Goal: Answer question/provide support

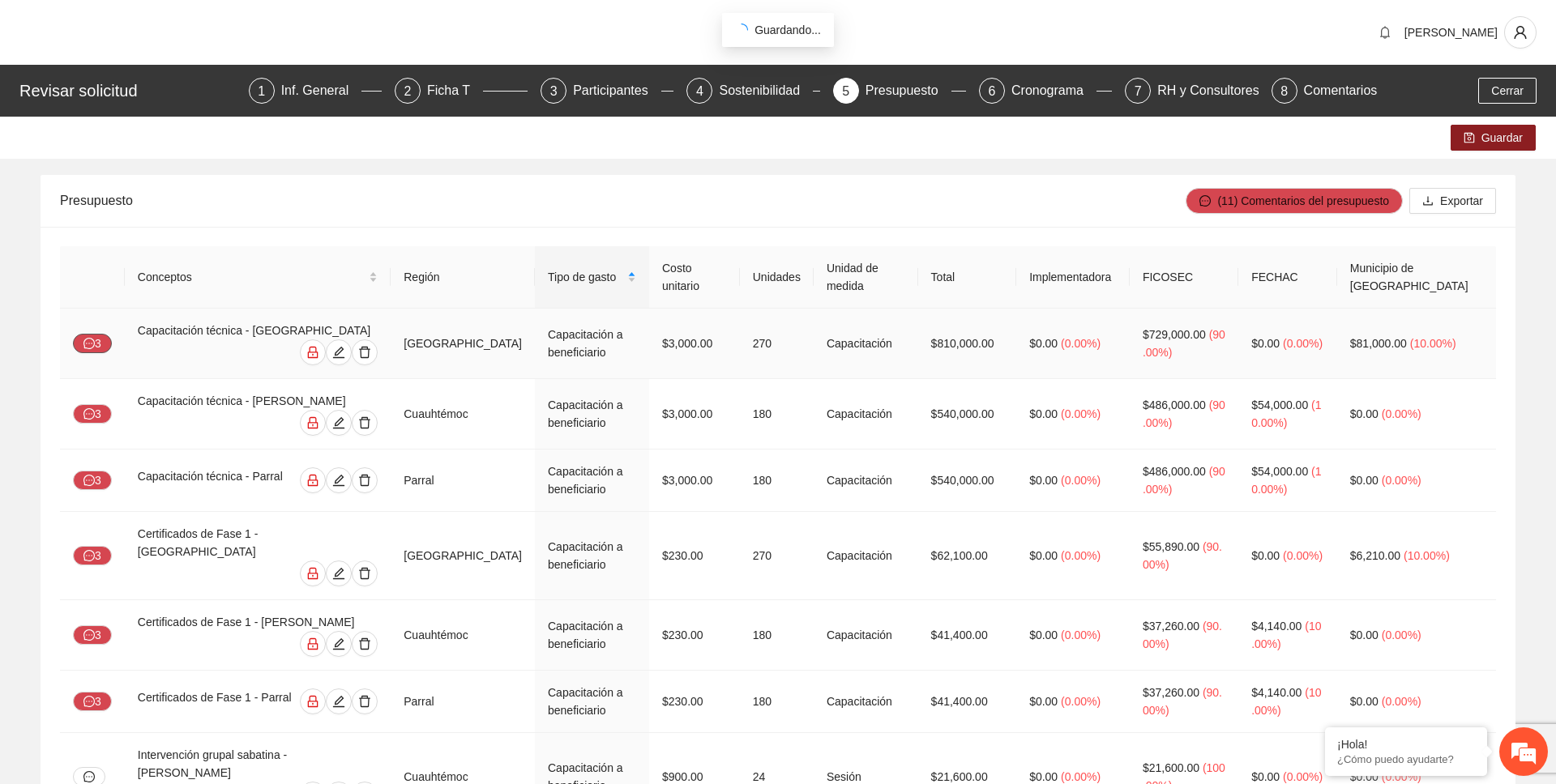
click at [95, 337] on button "3" at bounding box center [92, 344] width 39 height 20
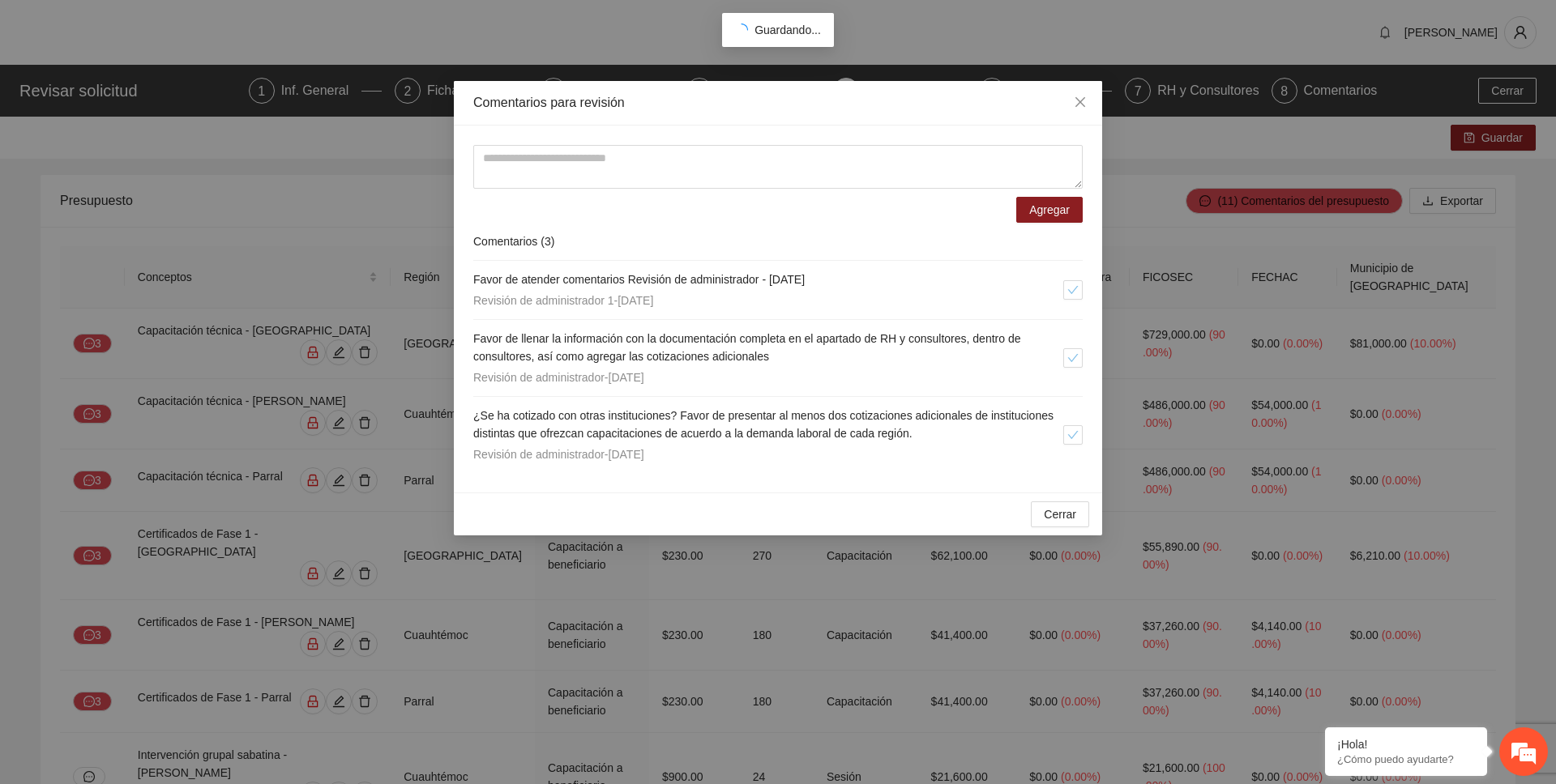
drag, startPoint x: 741, startPoint y: 297, endPoint x: 471, endPoint y: 294, distance: 270.0
click at [471, 294] on div "Agregar Comentarios ( 3 ) Favor de atender comentarios Revisión de administrado…" at bounding box center [778, 309] width 649 height 367
copy span "Revisión de administrador 1 - [DATE]"
click at [738, 284] on span "Favor de atender comentarios Revisión de administrador - [DATE]" at bounding box center [639, 279] width 331 height 13
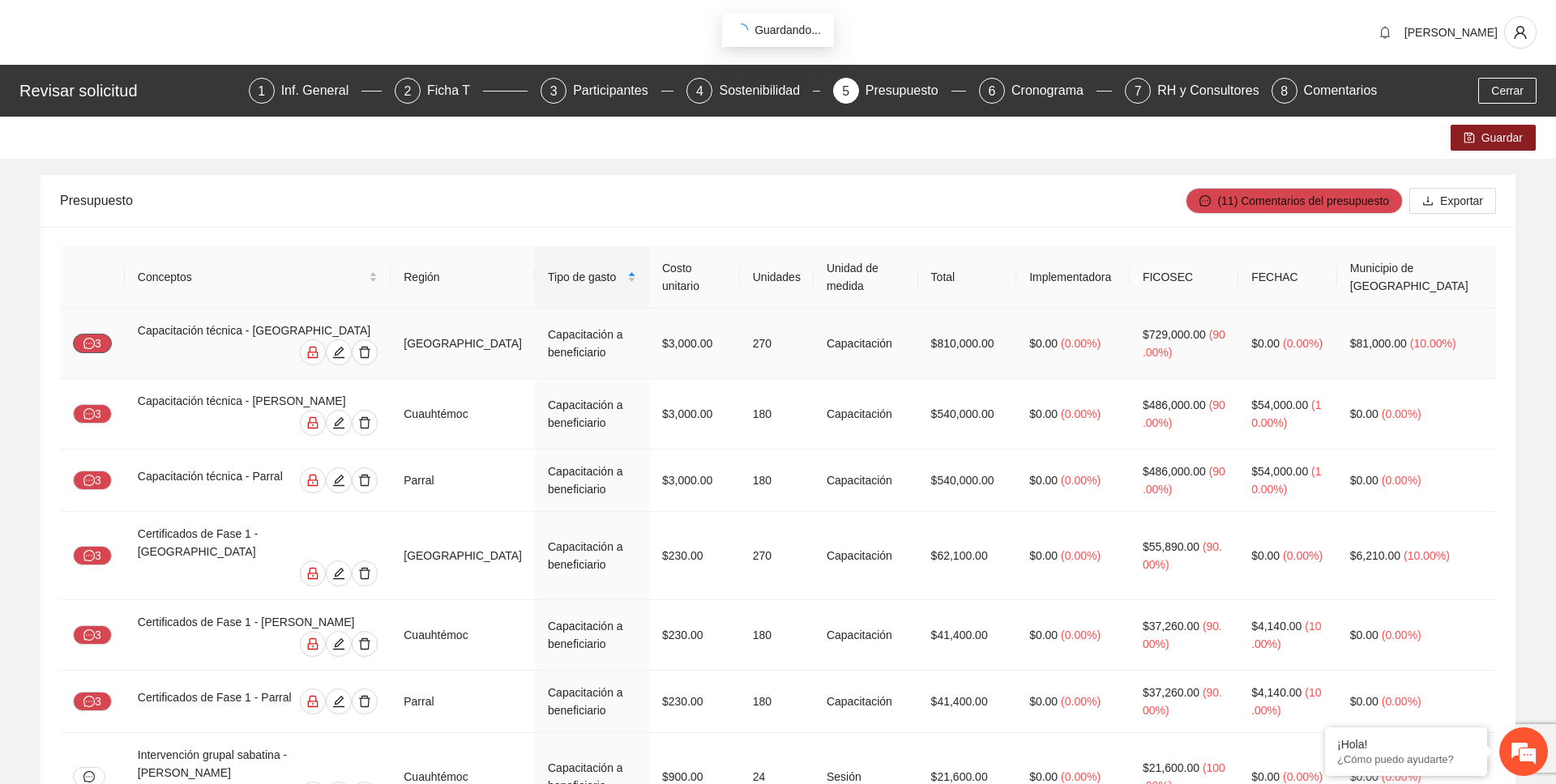
click at [95, 339] on button "3" at bounding box center [92, 344] width 39 height 20
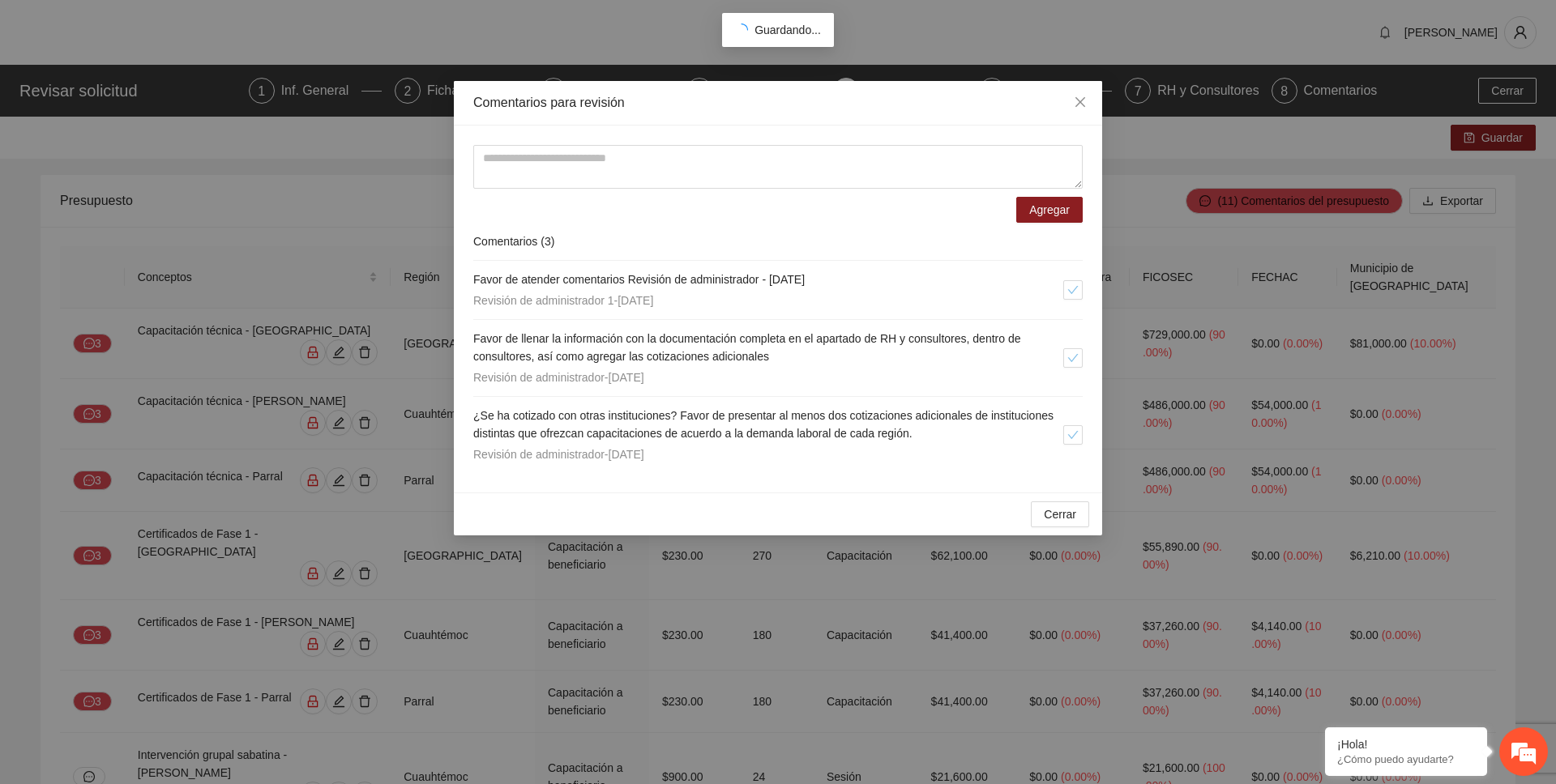
click at [626, 299] on span "Revisión de administrador 1 - [DATE]" at bounding box center [562, 300] width 180 height 13
drag, startPoint x: 714, startPoint y: 304, endPoint x: 474, endPoint y: 300, distance: 240.0
click at [474, 300] on div "Revisión de administrador 1 - [DATE]" at bounding box center [768, 300] width 590 height 18
copy span "Revisión de administrador 1 - [DATE]"
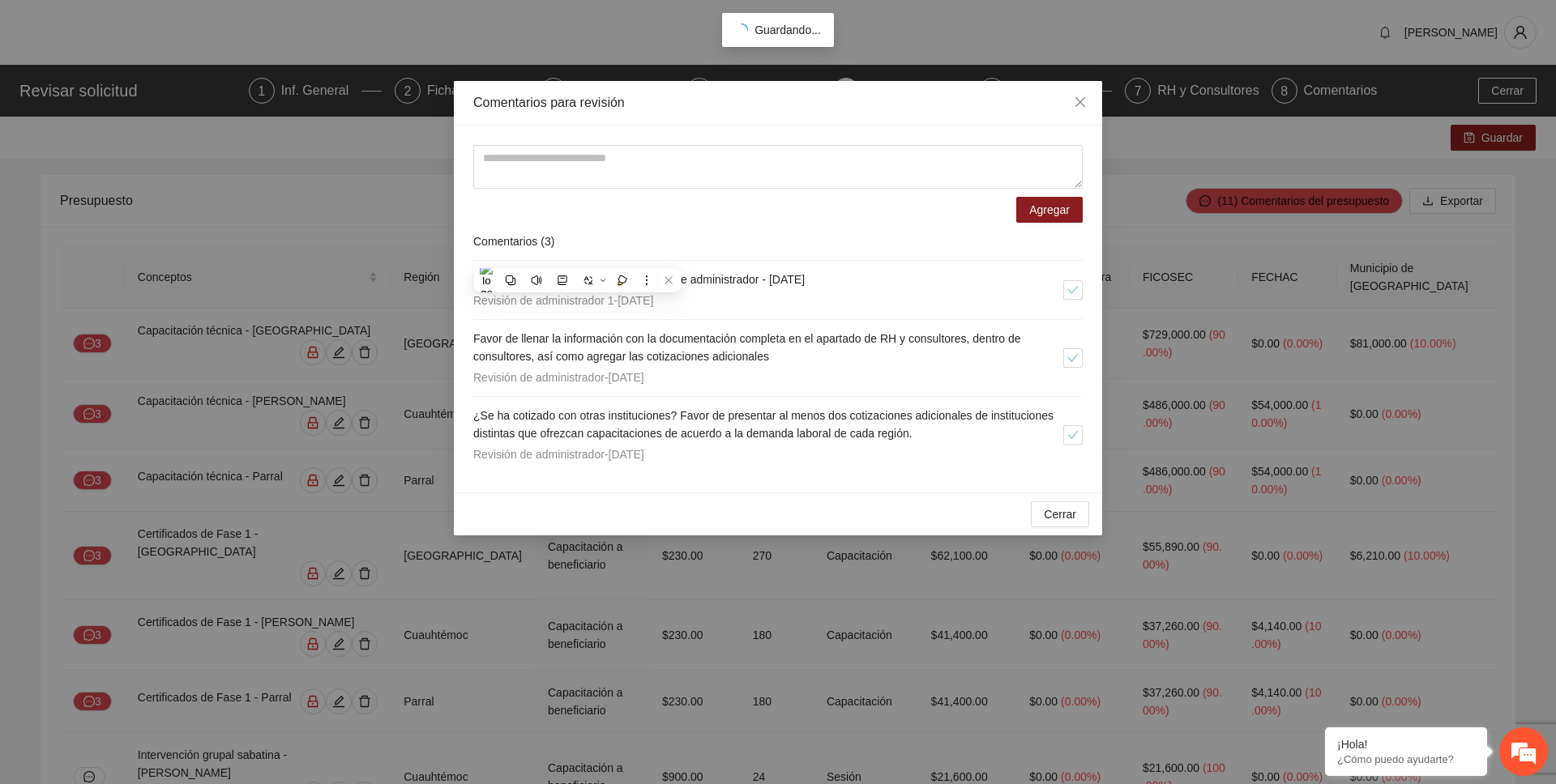
click at [632, 303] on span "Revisión de administrador 1 - [DATE]" at bounding box center [562, 300] width 180 height 13
click at [699, 306] on div "Revisión de administrador 1 - [DATE]" at bounding box center [768, 300] width 590 height 18
copy li "Revisión de administrador 1 - [DATE]"
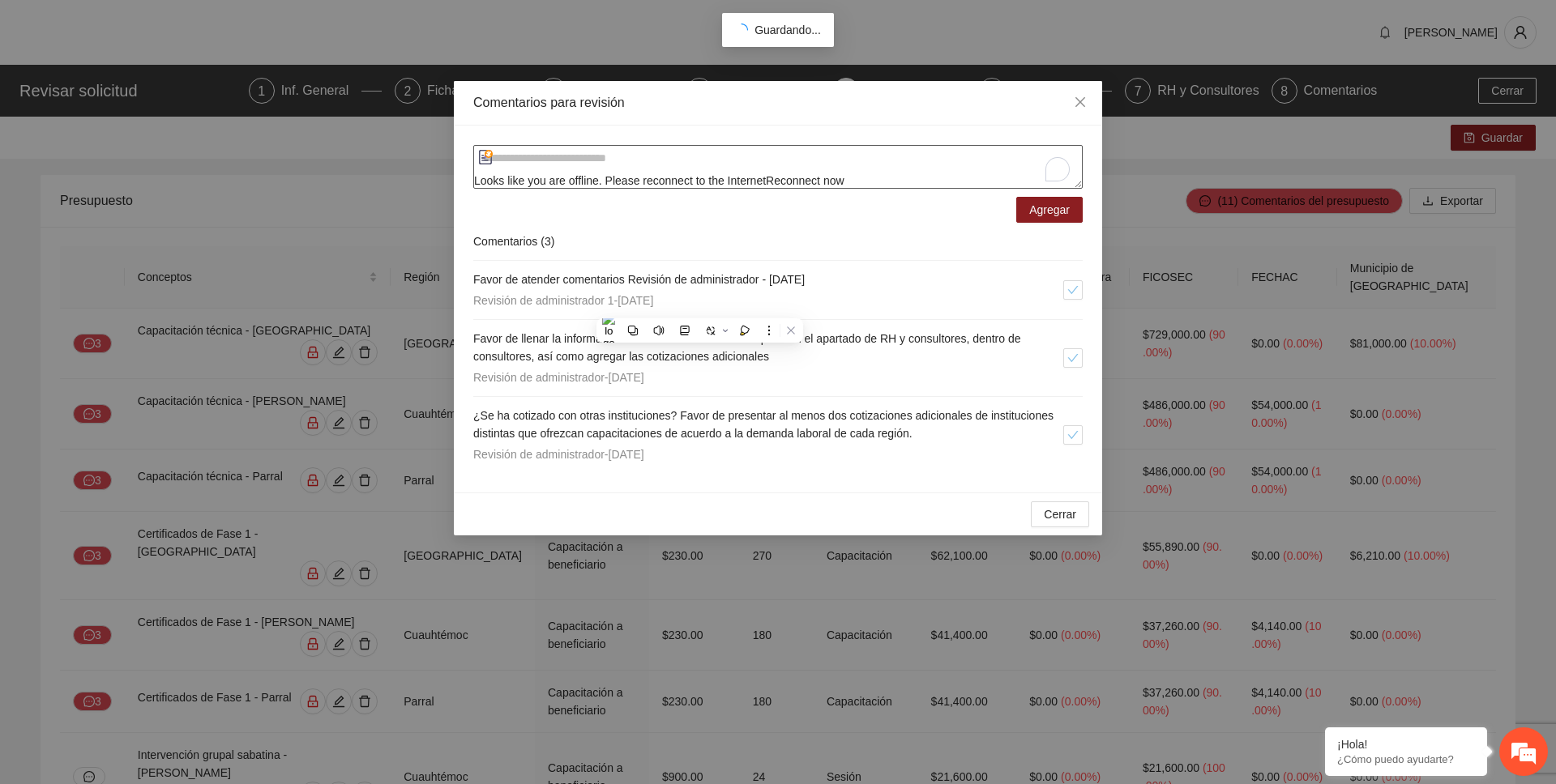
drag, startPoint x: 671, startPoint y: 160, endPoint x: 535, endPoint y: 164, distance: 136.1
click at [535, 164] on textarea "To enrich screen reader interactions, please activate Accessibility in Grammarl…" at bounding box center [778, 167] width 609 height 44
drag, startPoint x: 535, startPoint y: 164, endPoint x: 75, endPoint y: 281, distance: 474.6
click at [75, 281] on div "Comentarios para revisión Looks like you are offline. Please reconnect to the I…" at bounding box center [778, 392] width 1556 height 784
type textarea "**********"
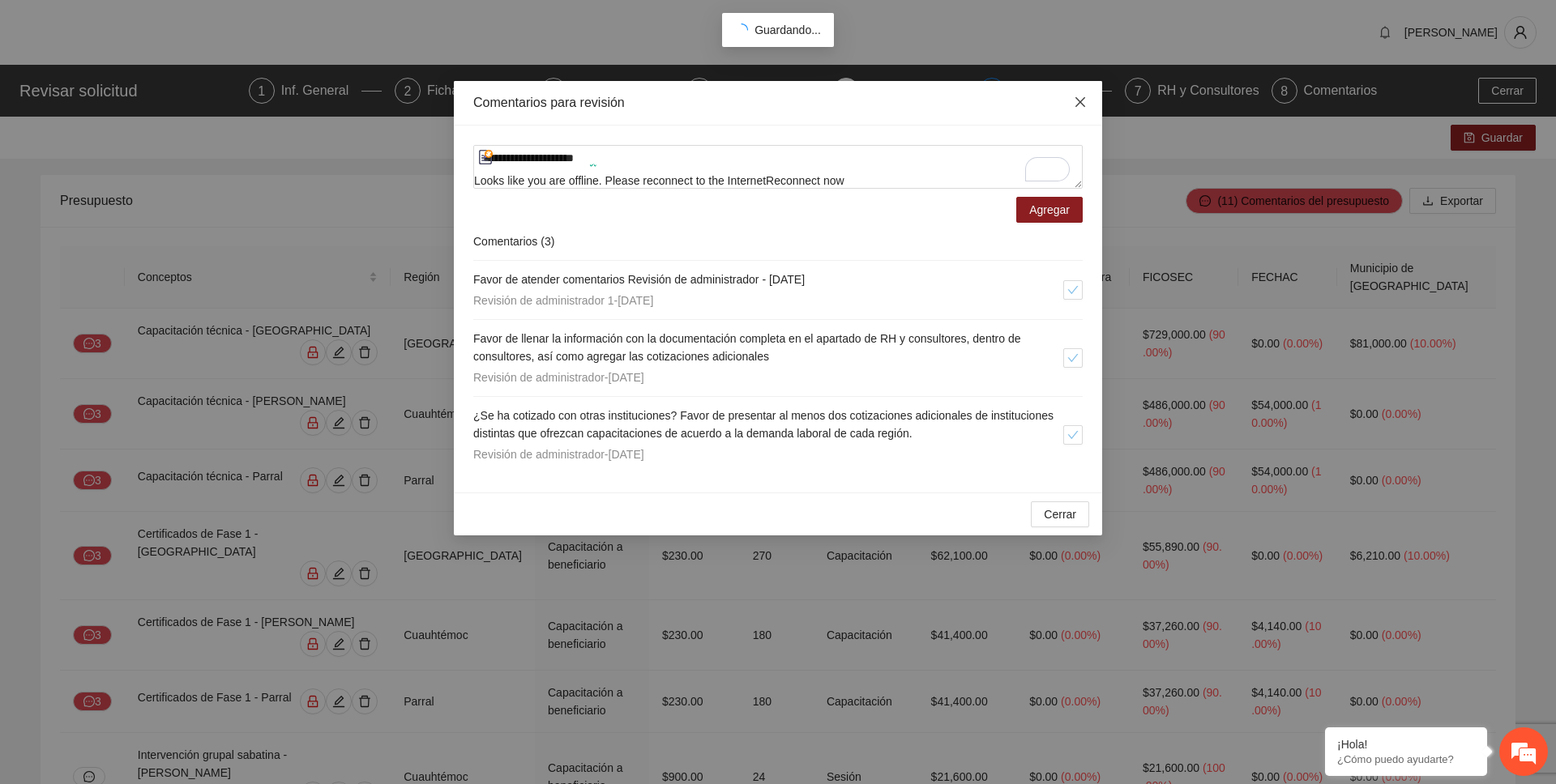
click at [1080, 100] on icon "close" at bounding box center [1080, 101] width 13 height 13
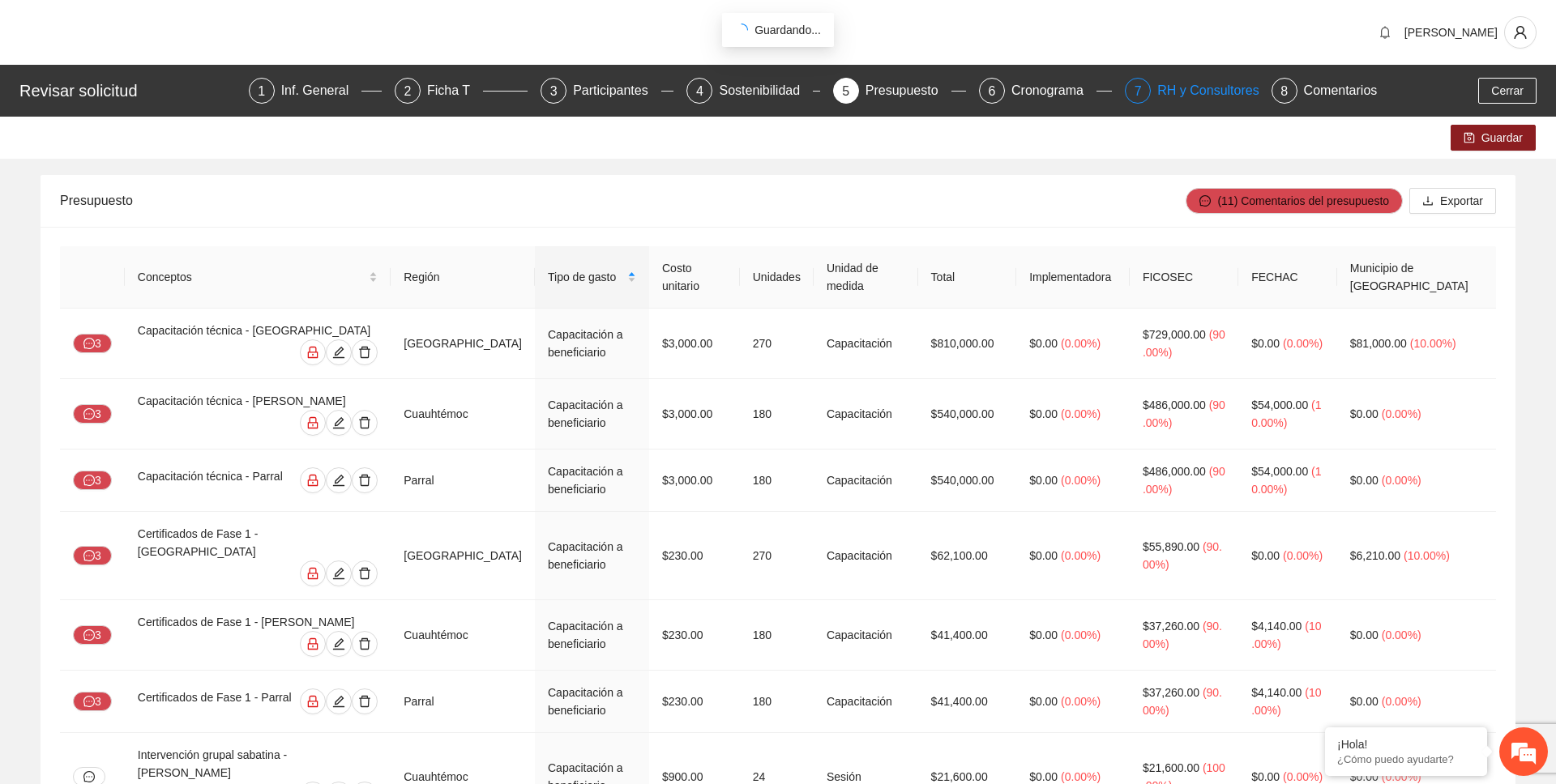
click at [1144, 92] on div "7" at bounding box center [1137, 90] width 26 height 26
